Goal: Information Seeking & Learning: Learn about a topic

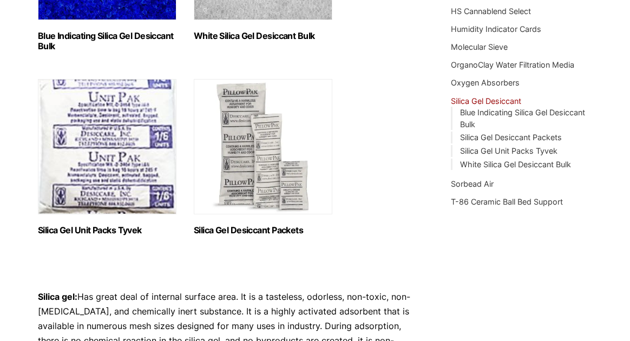
scroll to position [290, 0]
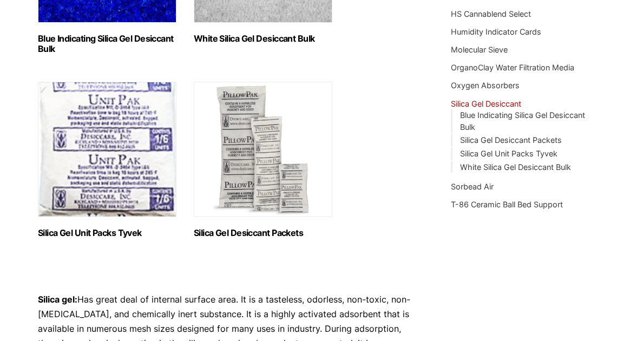
click at [103, 180] on img "Visit product category Silica Gel Unit Packs Tyvek" at bounding box center [107, 149] width 138 height 135
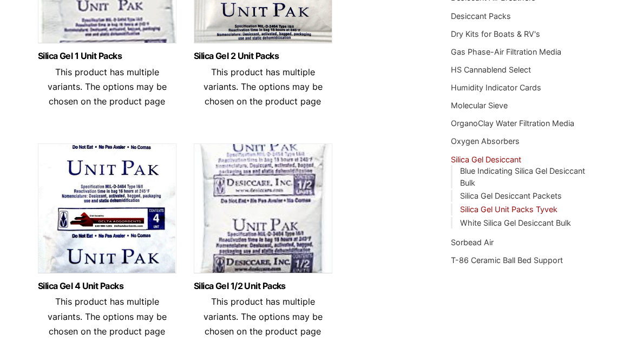
scroll to position [227, 0]
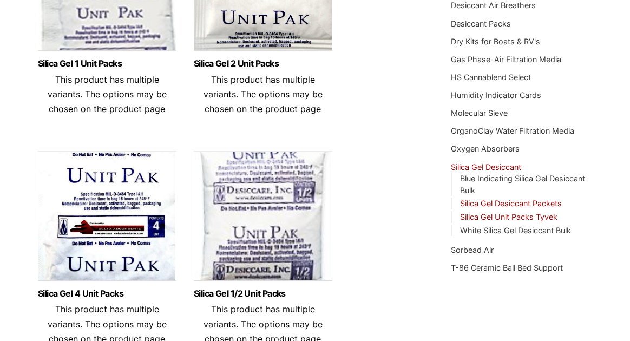
click at [488, 204] on link "Silica Gel Desiccant Packets" at bounding box center [511, 203] width 102 height 9
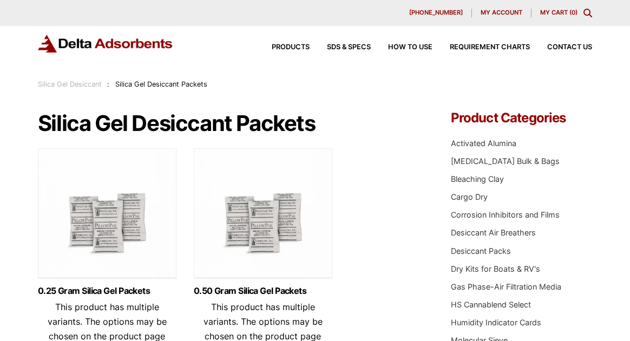
click at [584, 11] on icon "Toggle Modal Content" at bounding box center [587, 13] width 9 height 9
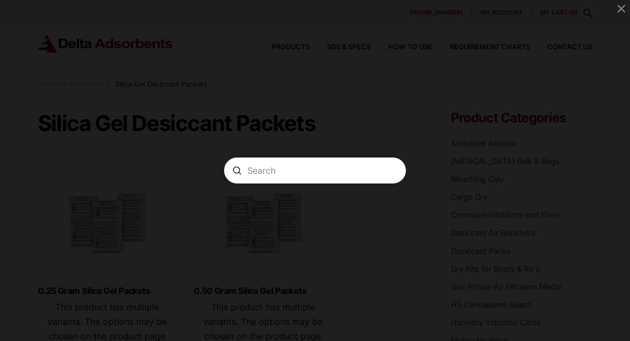
click at [584, 11] on span "Modal" at bounding box center [315, 170] width 630 height 341
click at [331, 171] on input "Search" at bounding box center [315, 170] width 136 height 11
type input "500 g silica gel desiccant"
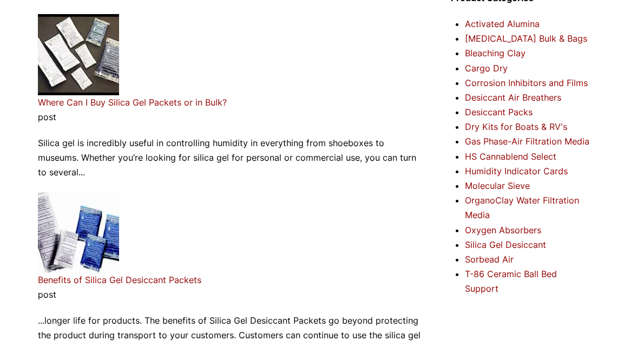
scroll to position [136, 0]
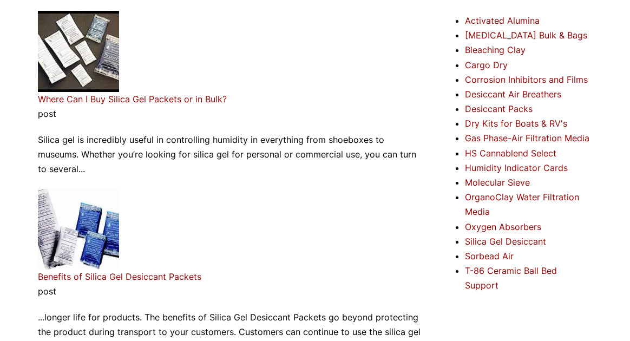
click at [102, 98] on link "Where Can I Buy Silica Gel Packets or in Bulk?" at bounding box center [132, 99] width 189 height 11
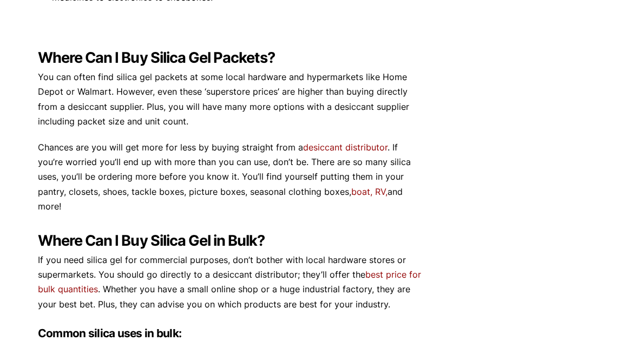
scroll to position [578, 0]
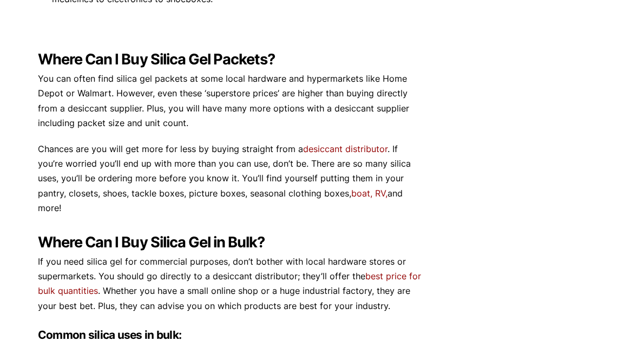
click at [335, 143] on link "desiccant distributor" at bounding box center [345, 148] width 84 height 11
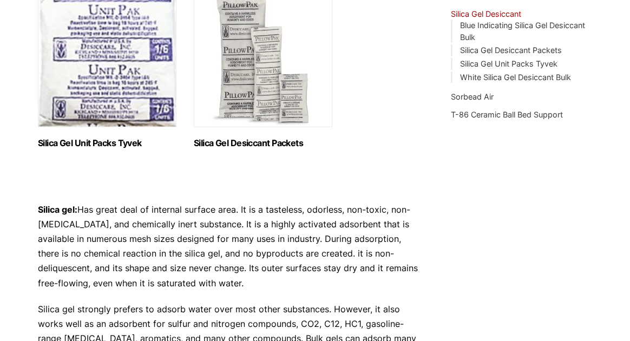
scroll to position [390, 0]
